Goal: Information Seeking & Learning: Learn about a topic

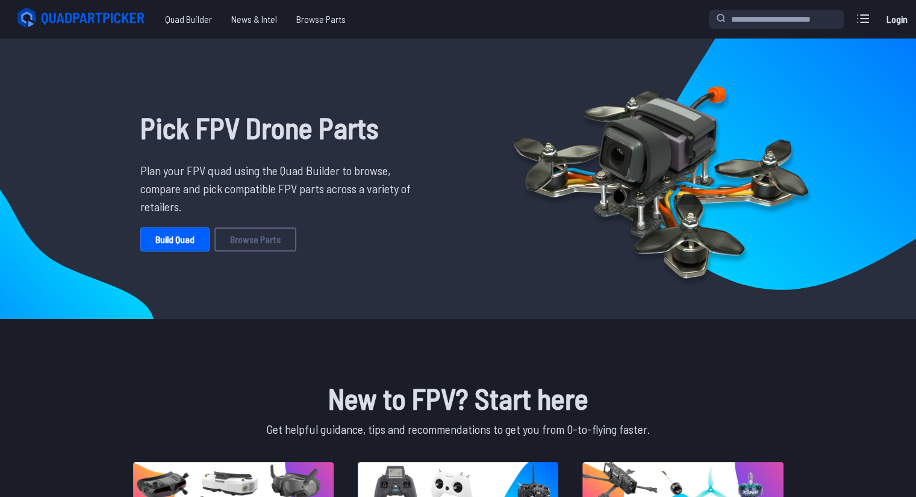
drag, startPoint x: 539, startPoint y: 256, endPoint x: 506, endPoint y: 114, distance: 146.0
click at [320, 15] on span "Browse Parts" at bounding box center [321, 19] width 69 height 24
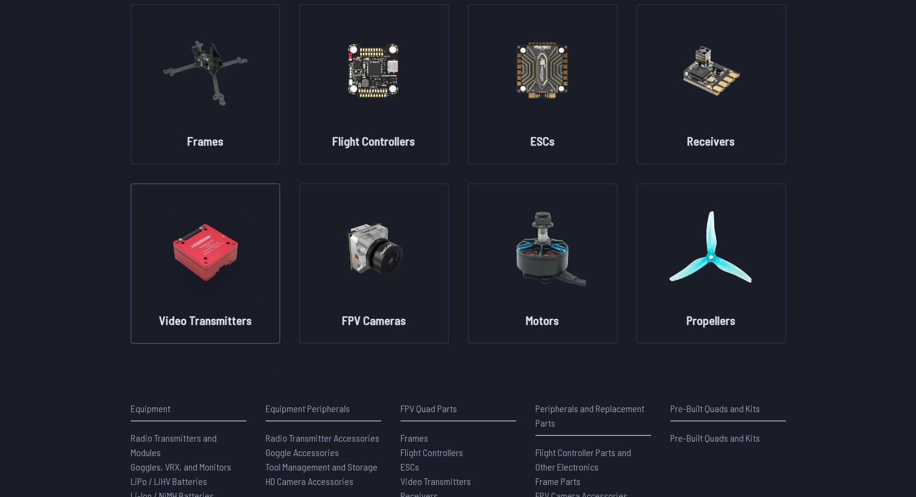
scroll to position [120, 0]
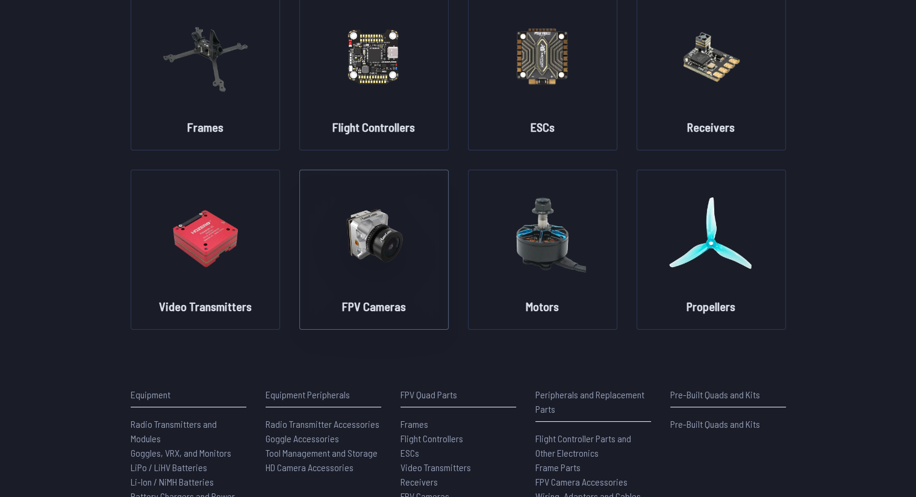
click at [386, 298] on h2 "FPV Cameras" at bounding box center [374, 306] width 64 height 17
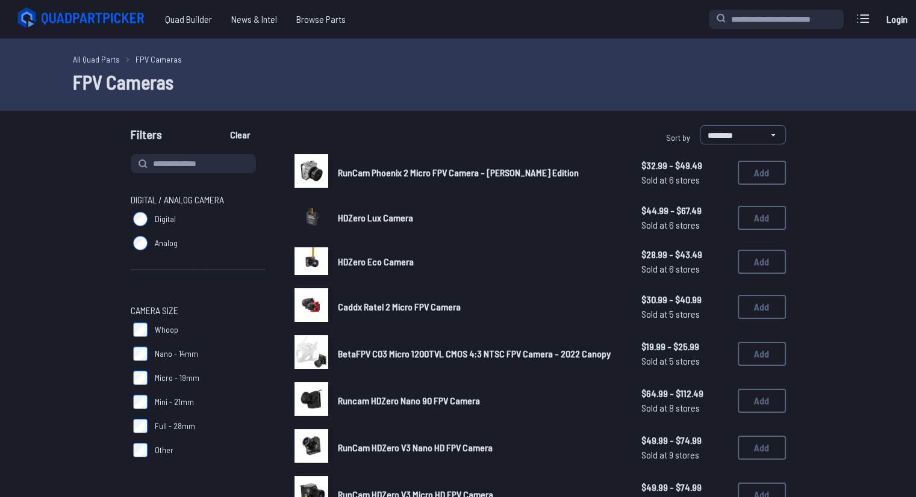
click at [368, 262] on span "HDZero Eco Camera" at bounding box center [376, 261] width 76 height 11
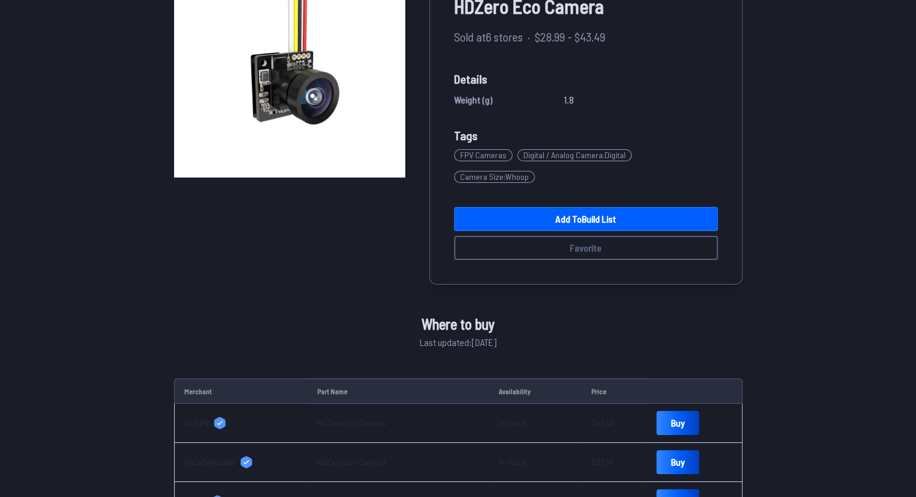
scroll to position [120, 0]
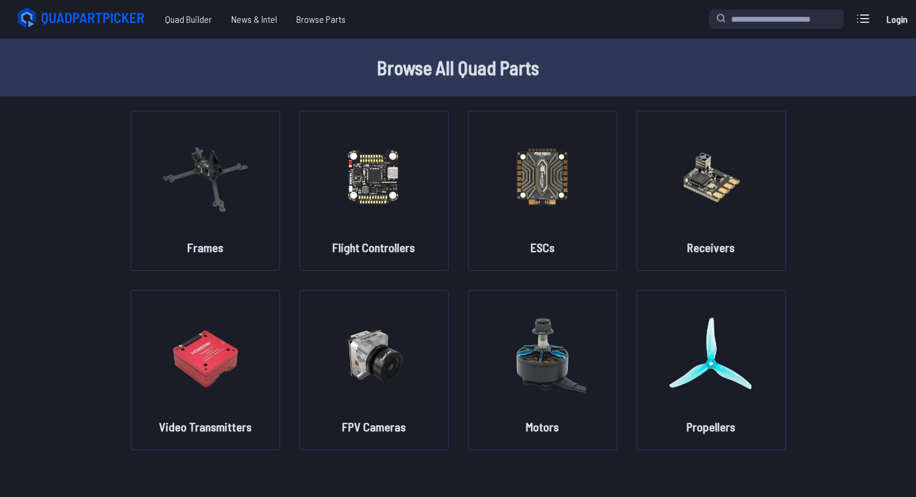
scroll to position [120, 0]
